Goal: Navigation & Orientation: Understand site structure

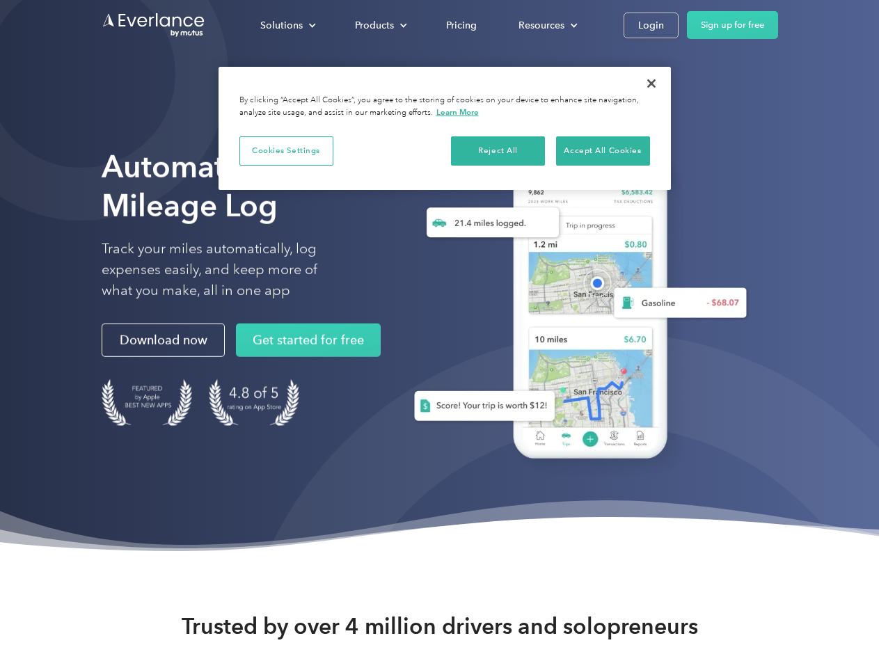
click at [288, 25] on div "Solutions" at bounding box center [281, 25] width 42 height 17
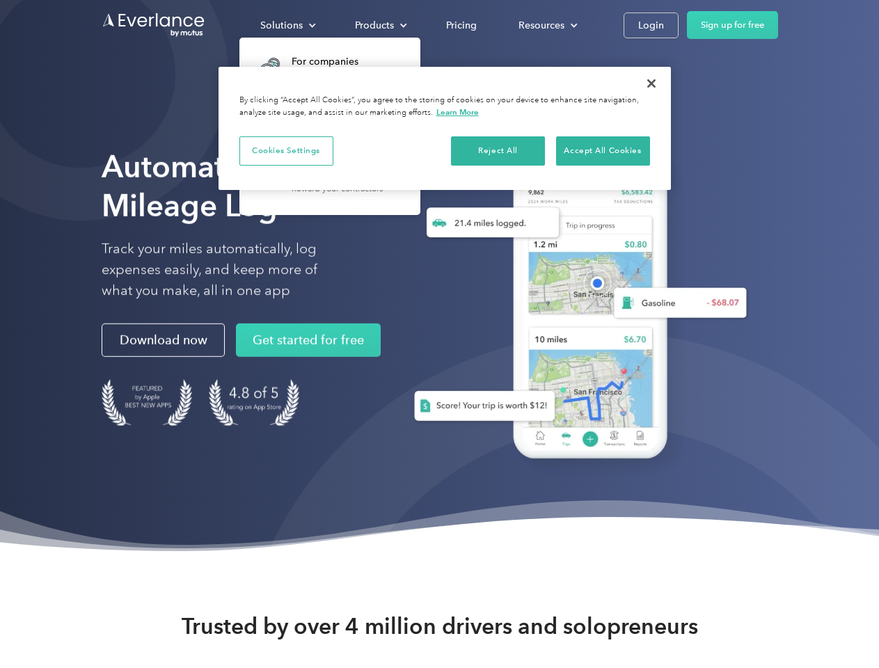
click at [379, 25] on div "Products" at bounding box center [374, 25] width 39 height 17
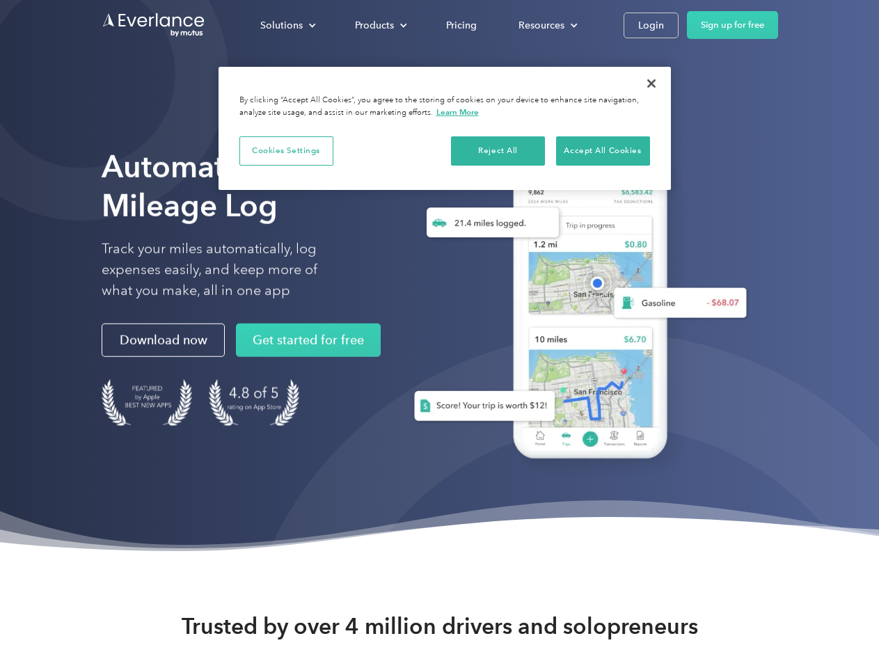
click at [547, 25] on div "Resources" at bounding box center [542, 25] width 46 height 17
click at [286, 150] on button "Cookies Settings" at bounding box center [287, 150] width 94 height 29
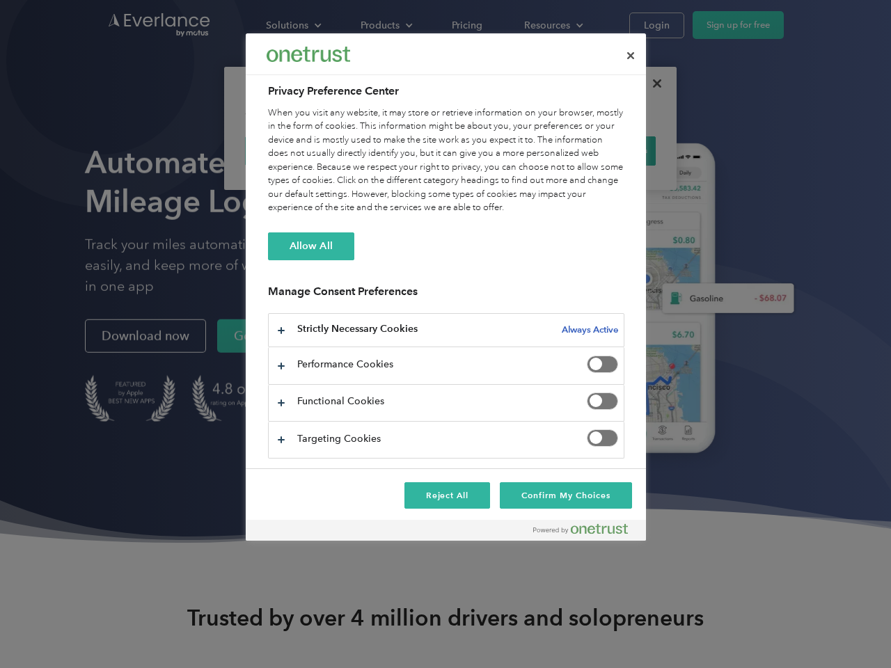
click at [499, 150] on div "When you visit any website, it may store or retrieve information on your browse…" at bounding box center [446, 161] width 356 height 109
click at [603, 150] on div "When you visit any website, it may store or retrieve information on your browse…" at bounding box center [446, 161] width 356 height 109
click at [652, 84] on div at bounding box center [445, 334] width 891 height 668
